Goal: Contribute content

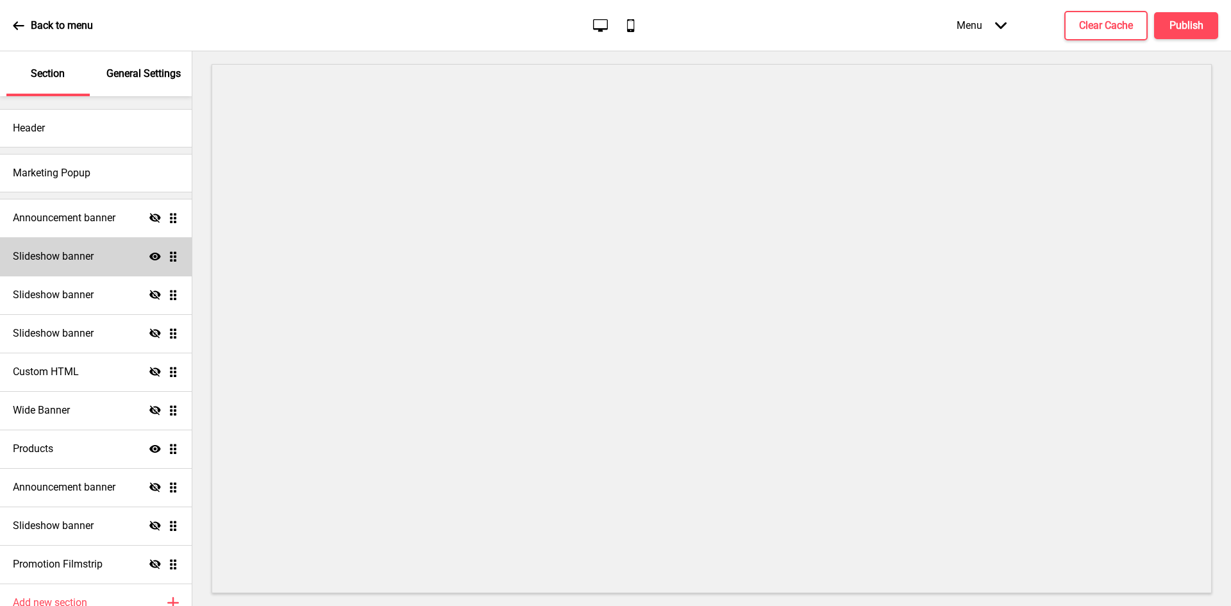
click at [99, 271] on div "Slideshow banner Show Drag" at bounding box center [96, 256] width 192 height 38
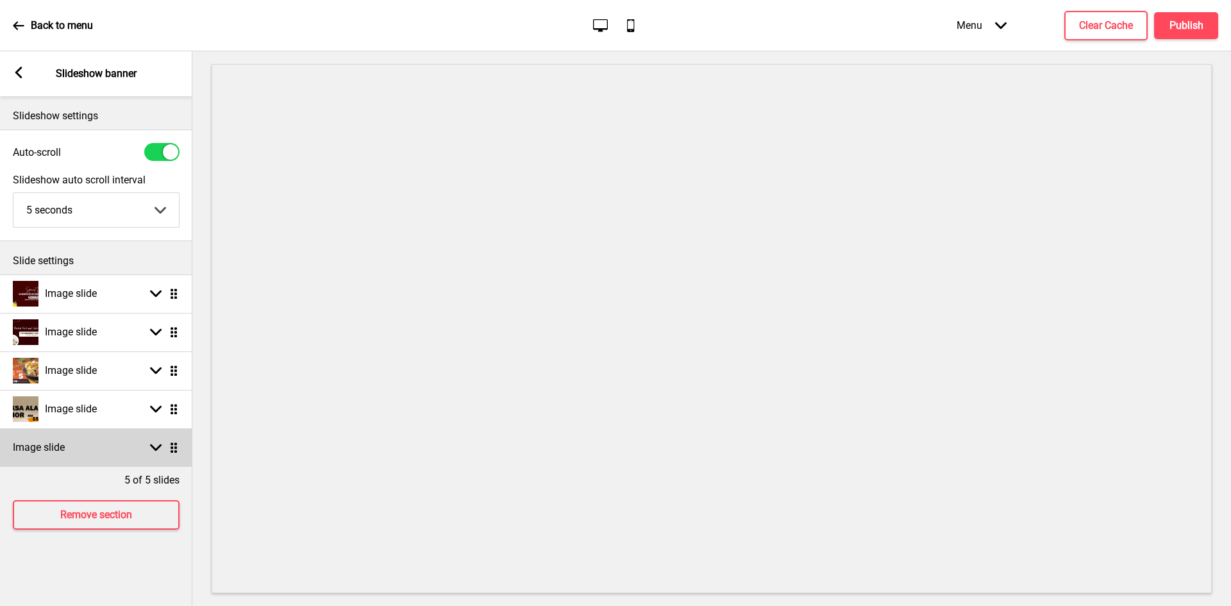
click at [132, 450] on div "Image slide Arrow down Drag" at bounding box center [96, 447] width 192 height 38
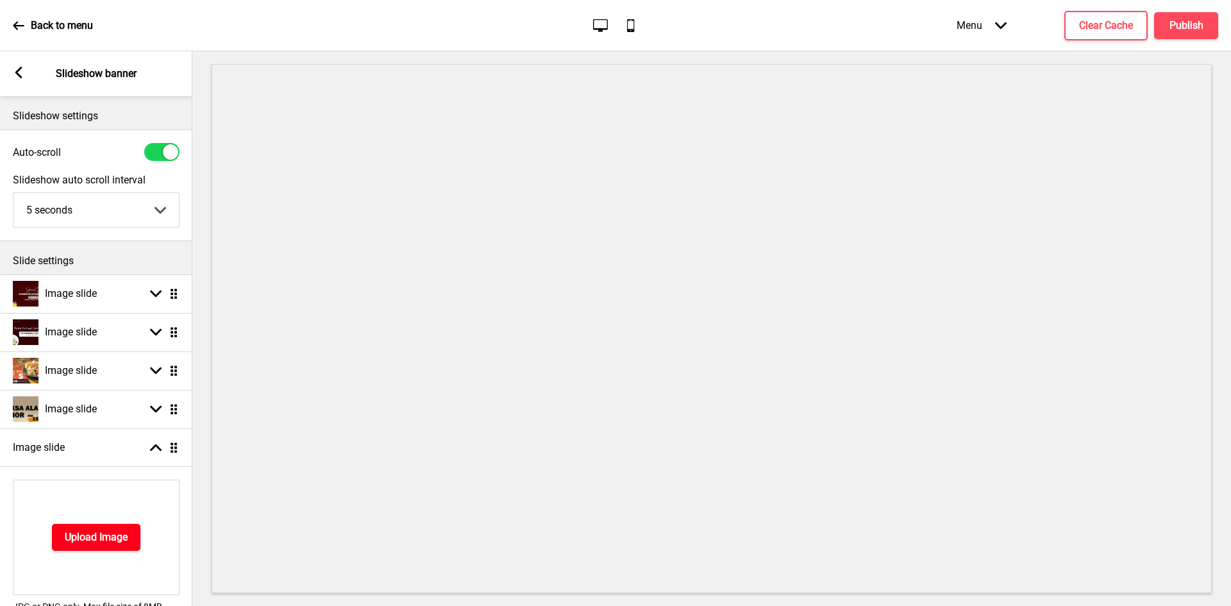
click at [105, 538] on h4 "Upload Image" at bounding box center [96, 537] width 63 height 14
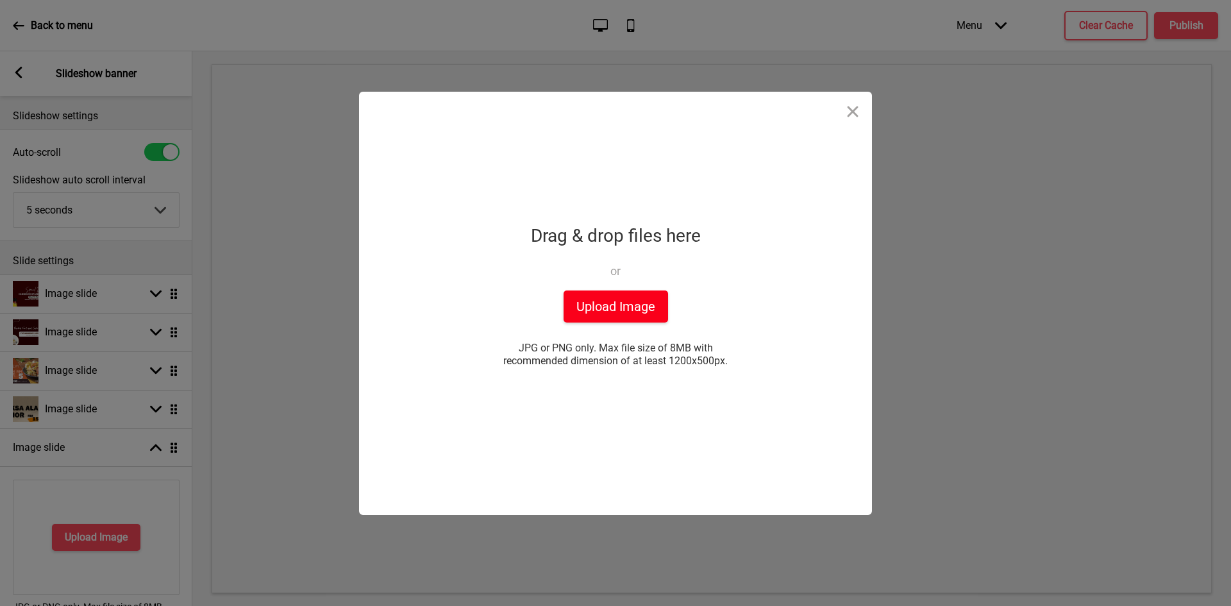
click at [638, 300] on button "Upload Image" at bounding box center [615, 306] width 104 height 32
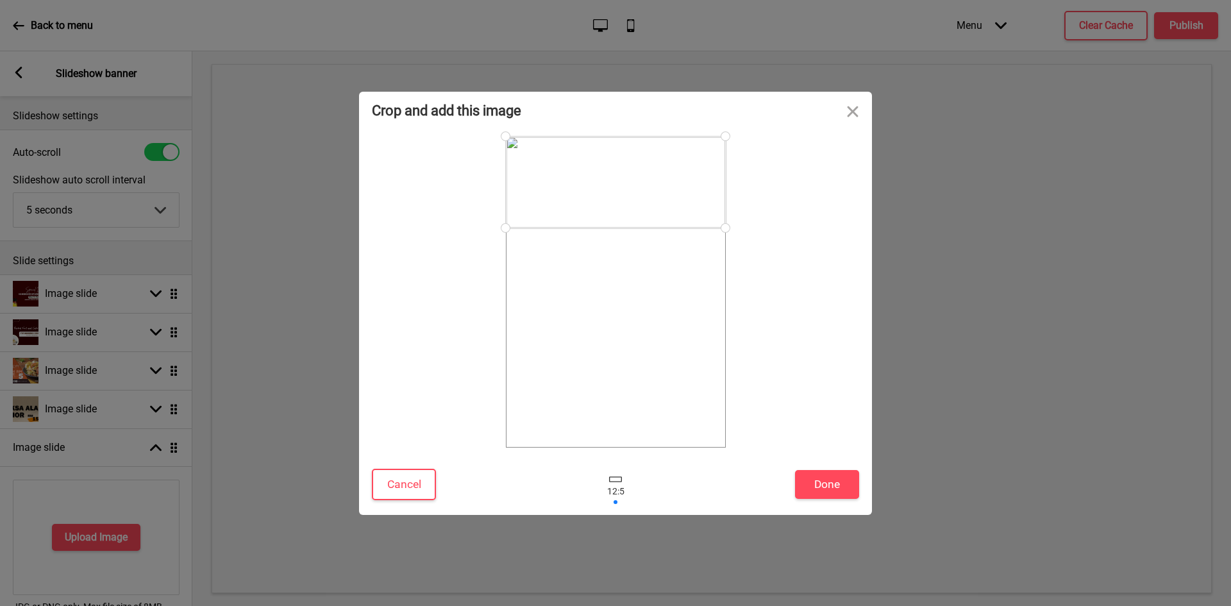
drag, startPoint x: 686, startPoint y: 306, endPoint x: 663, endPoint y: 169, distance: 139.1
click at [663, 169] on div at bounding box center [616, 183] width 220 height 92
click at [819, 478] on button "Done" at bounding box center [827, 484] width 64 height 29
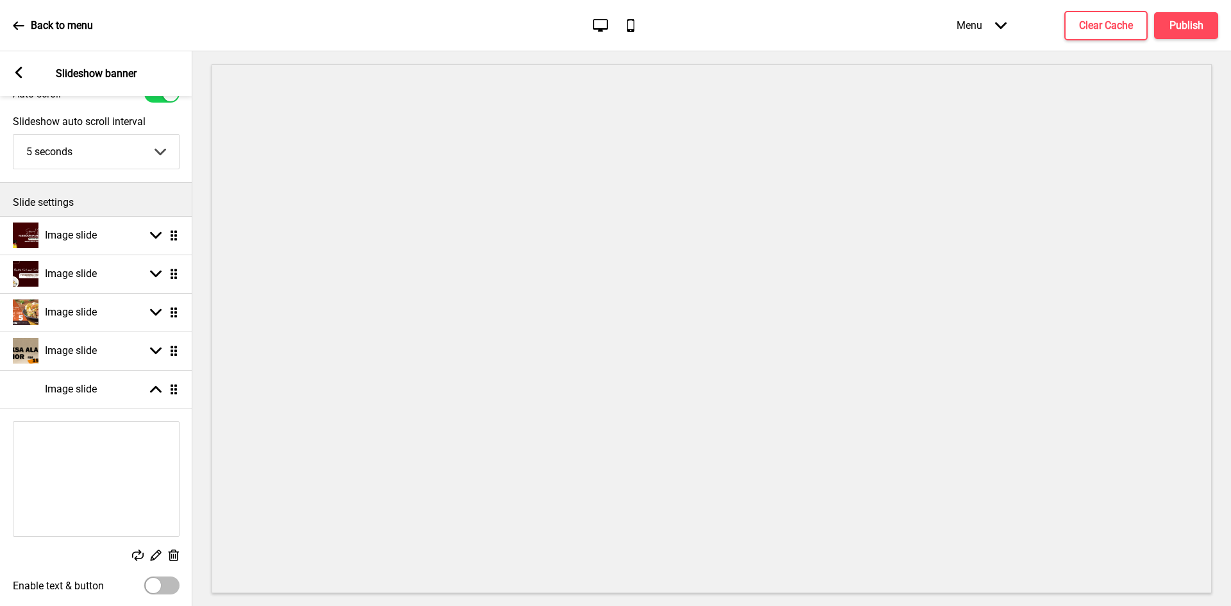
scroll to position [183, 0]
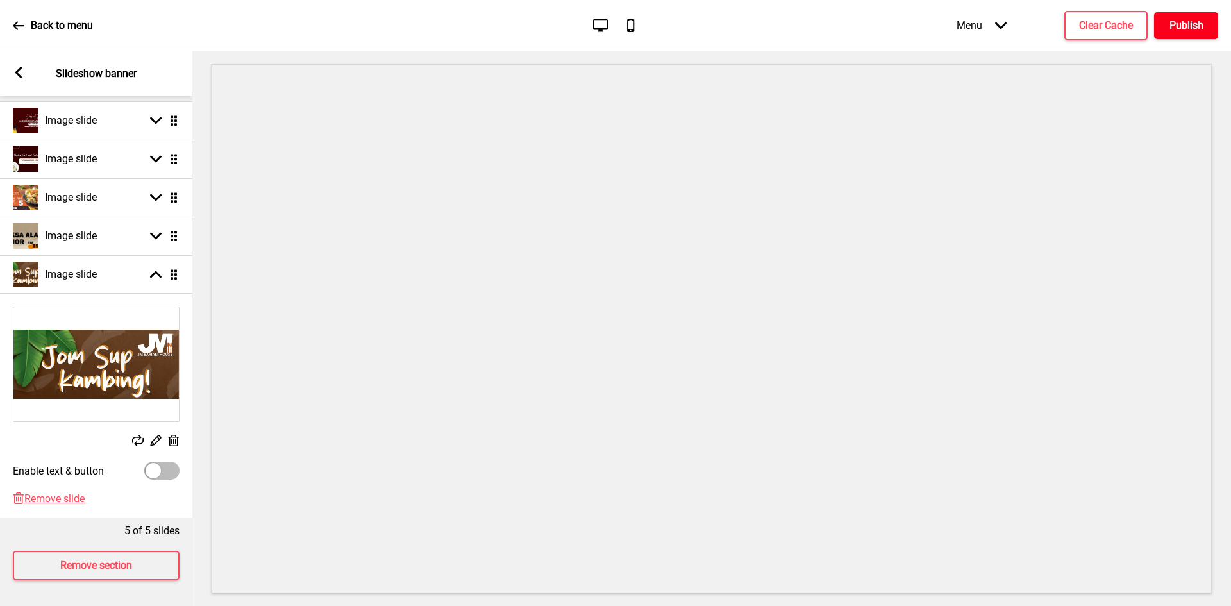
click at [1194, 19] on h4 "Publish" at bounding box center [1186, 26] width 34 height 14
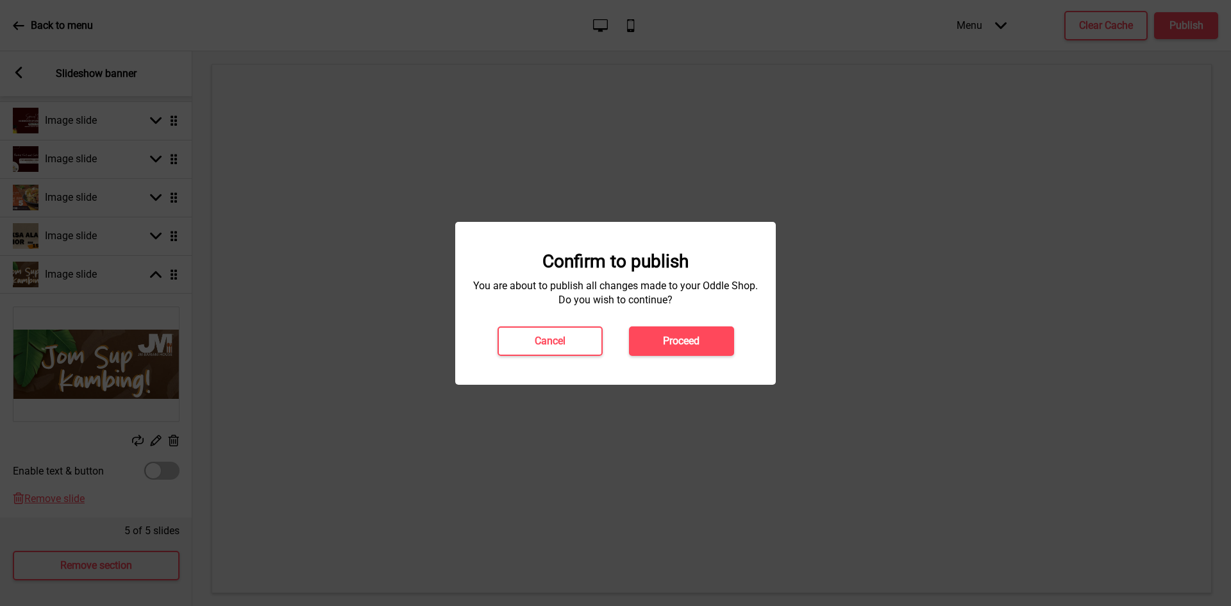
click at [688, 342] on h4 "Proceed" at bounding box center [681, 341] width 37 height 14
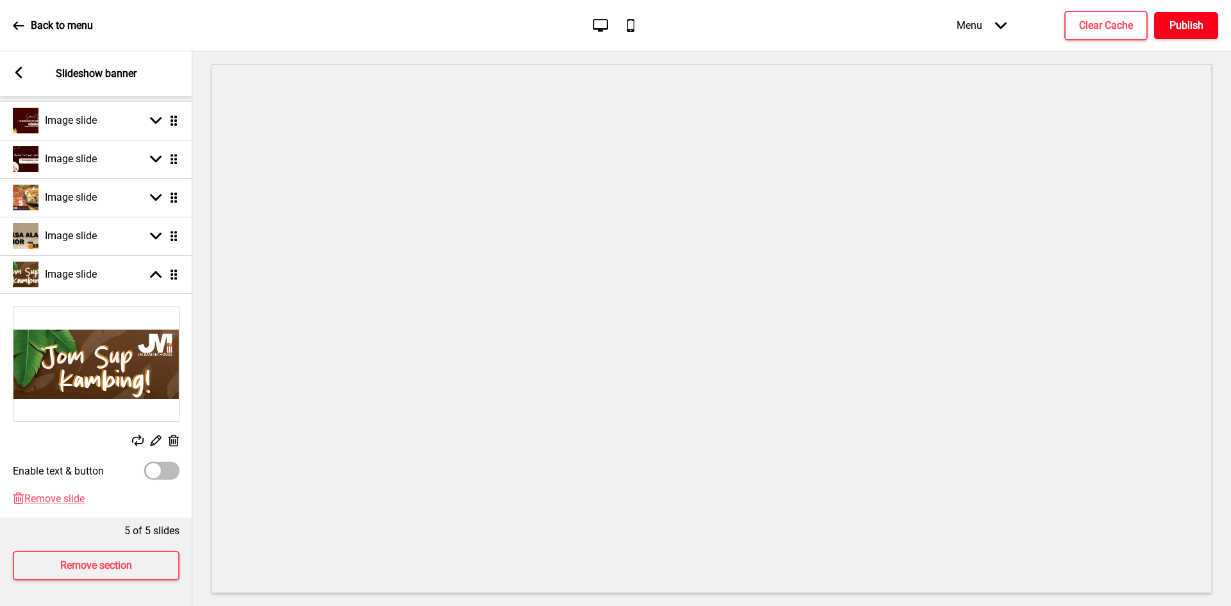
click at [1210, 30] on button "Publish" at bounding box center [1186, 25] width 64 height 27
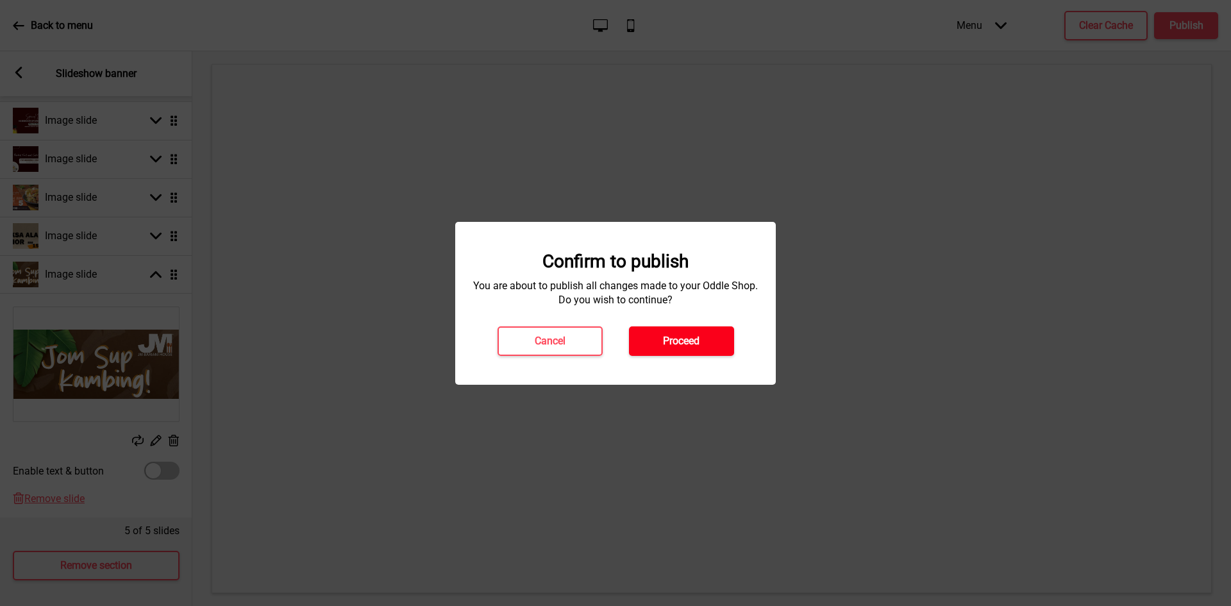
click at [720, 330] on button "Proceed" at bounding box center [681, 340] width 105 height 29
